Goal: Transaction & Acquisition: Purchase product/service

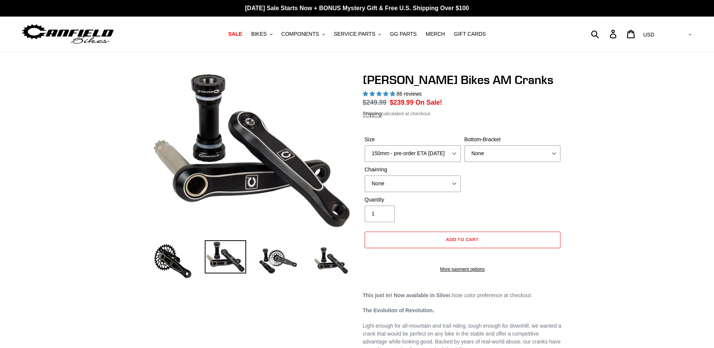
select select "highest-rating"
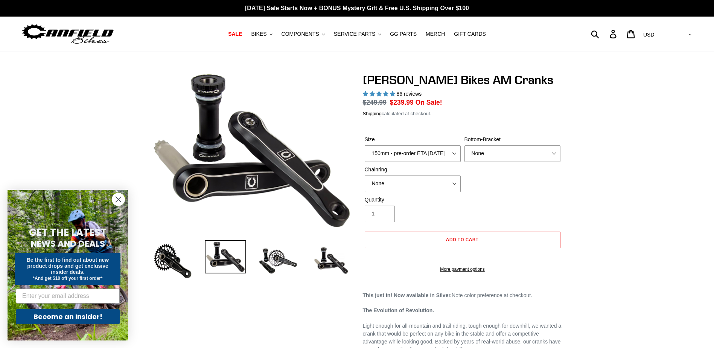
select select "155mm - pre-order ETA [DATE]"
click at [365, 145] on select "150mm - pre-order ETA [DATE] 155mm - pre-order ETA [DATE] 160mm - pre-order ETA…" at bounding box center [413, 153] width 96 height 17
click at [482, 148] on select "None BSA Threaded 68/73mm Press Fit PF92" at bounding box center [513, 153] width 96 height 17
click at [488, 151] on select "None BSA Threaded 68/73mm Press Fit PF92" at bounding box center [513, 153] width 96 height 17
click at [277, 263] on img at bounding box center [278, 260] width 41 height 41
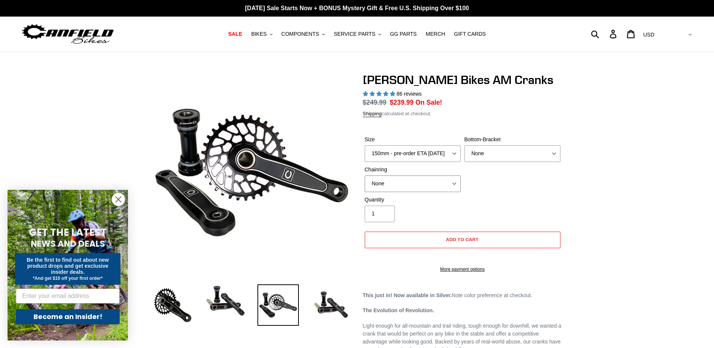
click at [374, 179] on select "None 30t Round (Boost 148) 30t Oval (Boost 148) 32t Round (Boost 148) 32t Oval …" at bounding box center [413, 183] width 96 height 17
select select "32t Round (Boost 148)"
click at [365, 175] on select "None 30t Round (Boost 148) 30t Oval (Boost 148) 32t Round (Boost 148) 32t Oval …" at bounding box center [413, 183] width 96 height 17
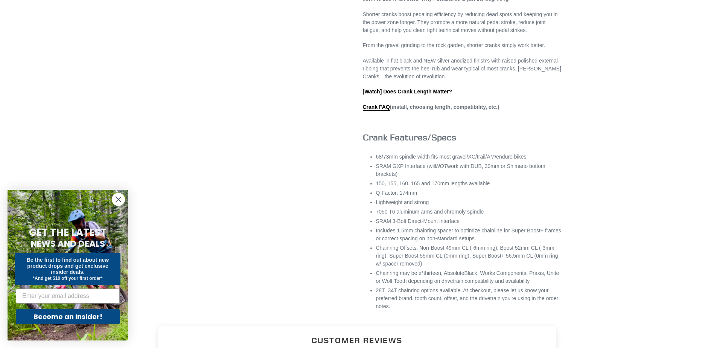
scroll to position [452, 0]
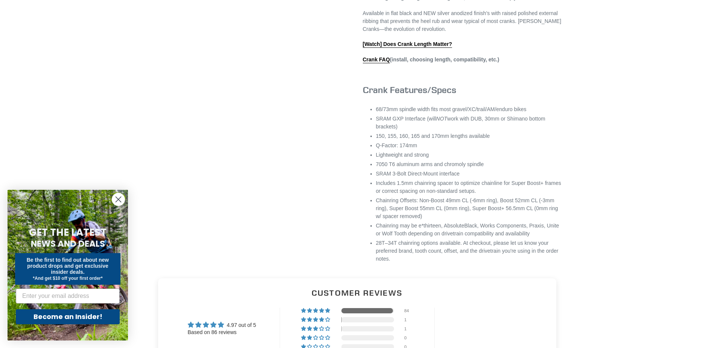
click at [122, 197] on circle "Close dialog" at bounding box center [118, 199] width 12 height 12
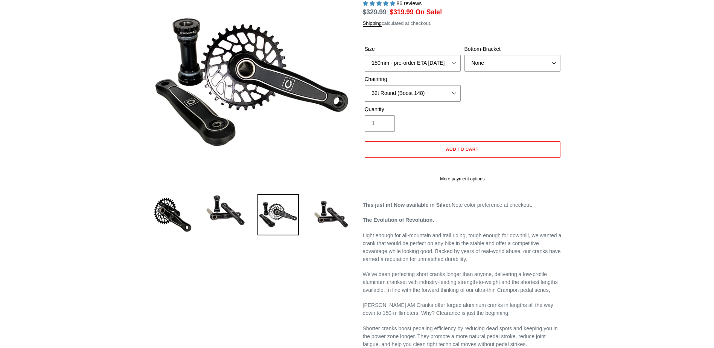
scroll to position [38, 0]
